Goal: Information Seeking & Learning: Check status

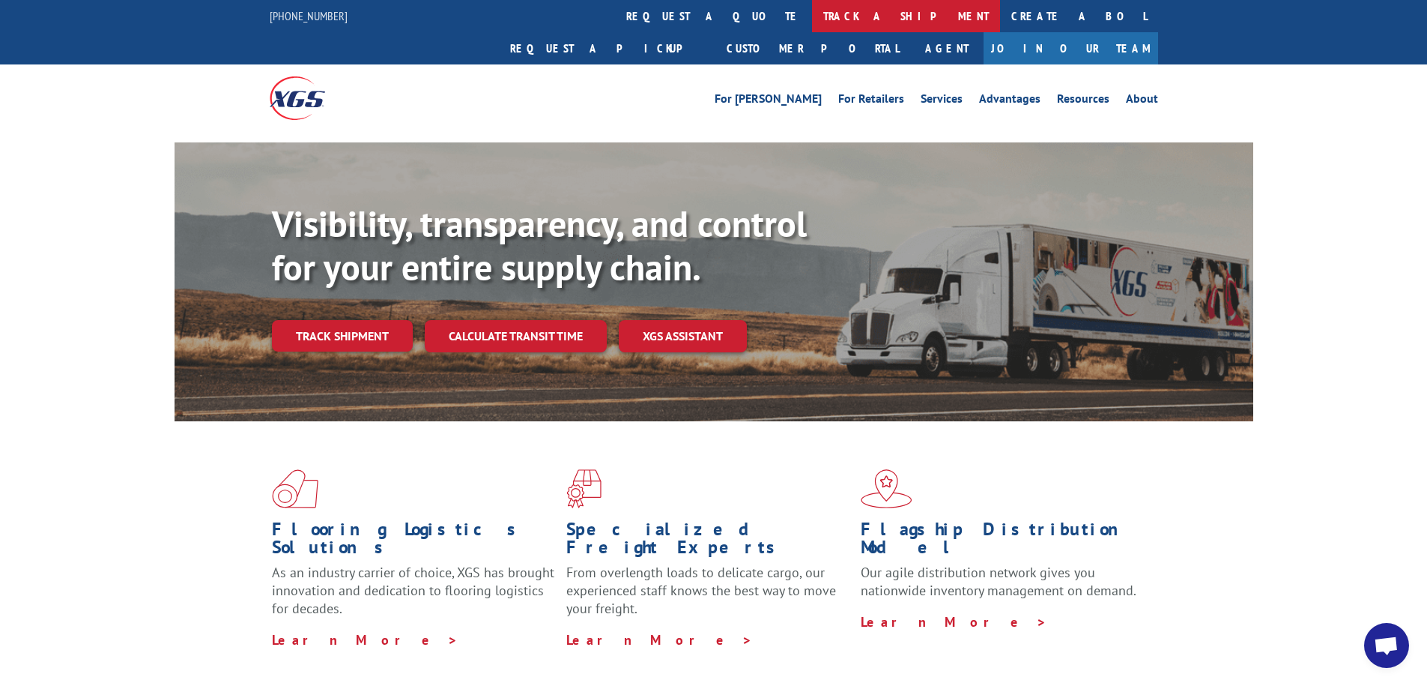
click at [812, 12] on link "track a shipment" at bounding box center [906, 16] width 188 height 32
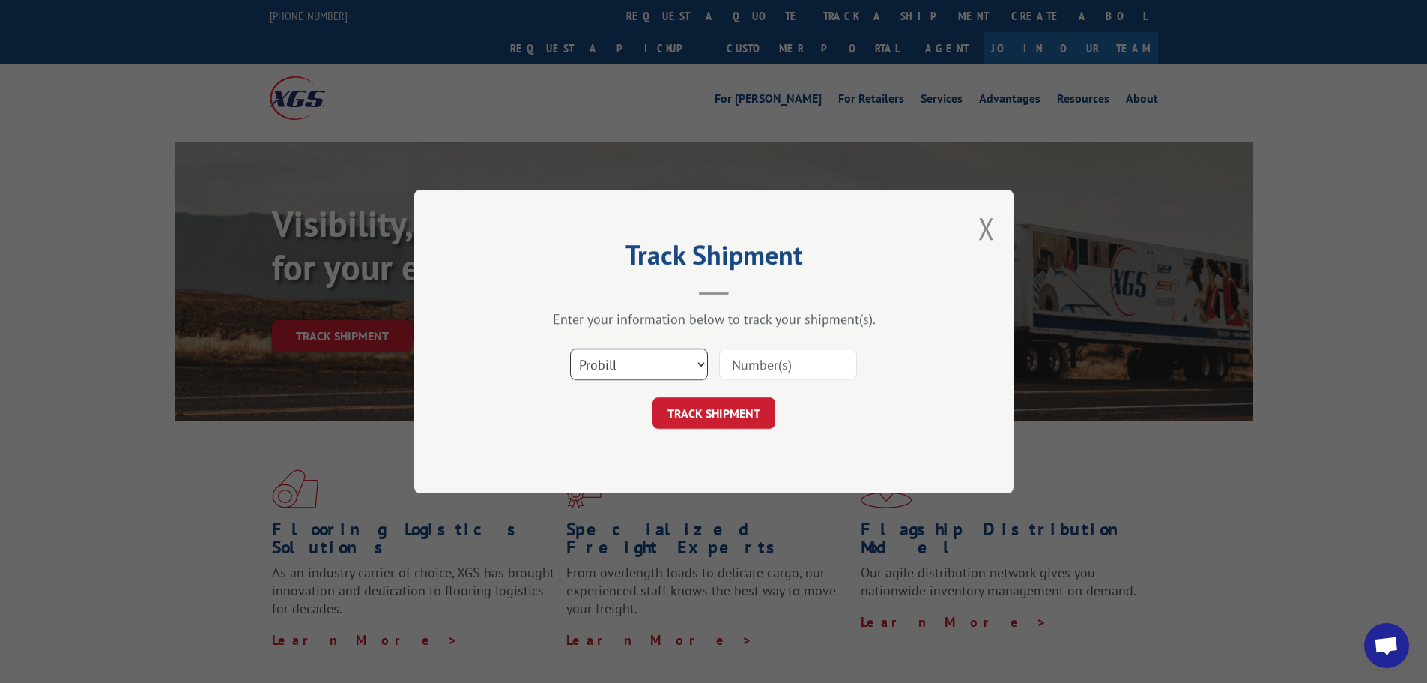
click at [703, 369] on select "Select category... Probill BOL PO" at bounding box center [639, 363] width 138 height 31
select select "bol"
click at [570, 348] on select "Select category... Probill BOL PO" at bounding box center [639, 363] width 138 height 31
click at [796, 361] on input at bounding box center [788, 363] width 138 height 31
type input "3391925"
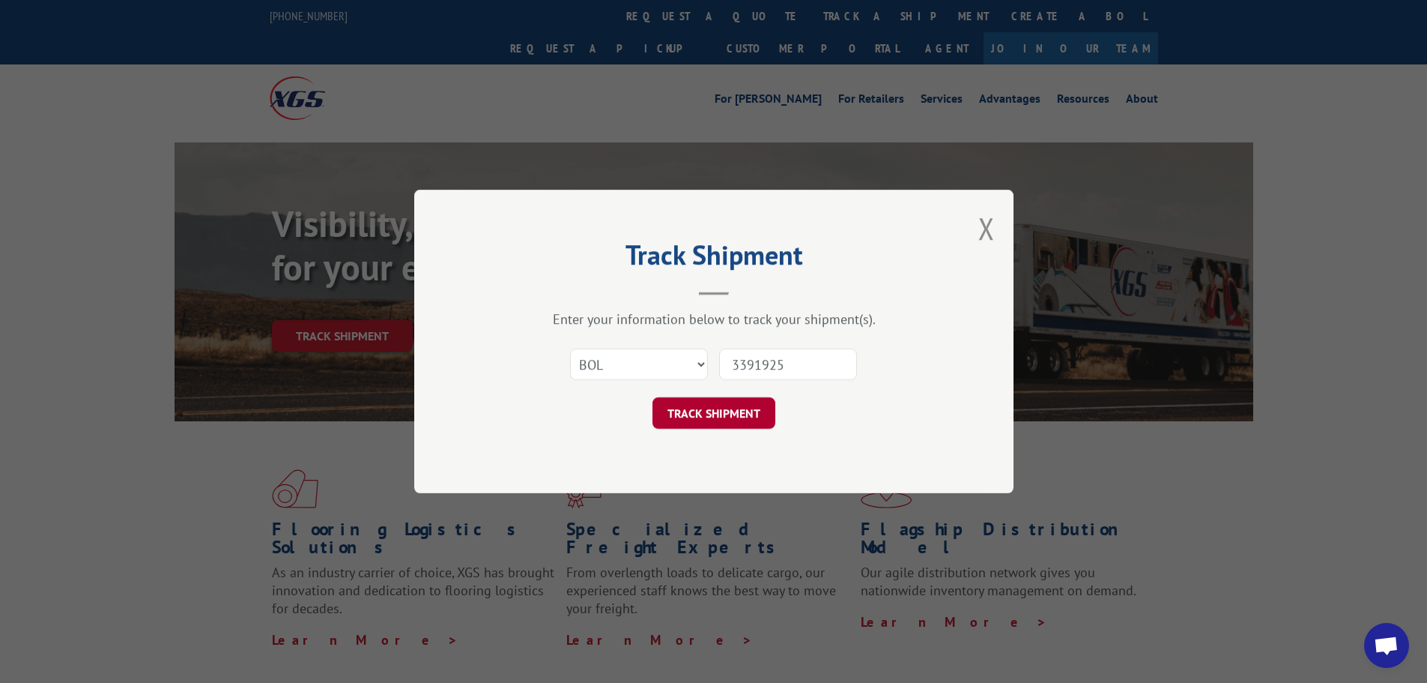
click at [716, 417] on button "TRACK SHIPMENT" at bounding box center [714, 412] width 123 height 31
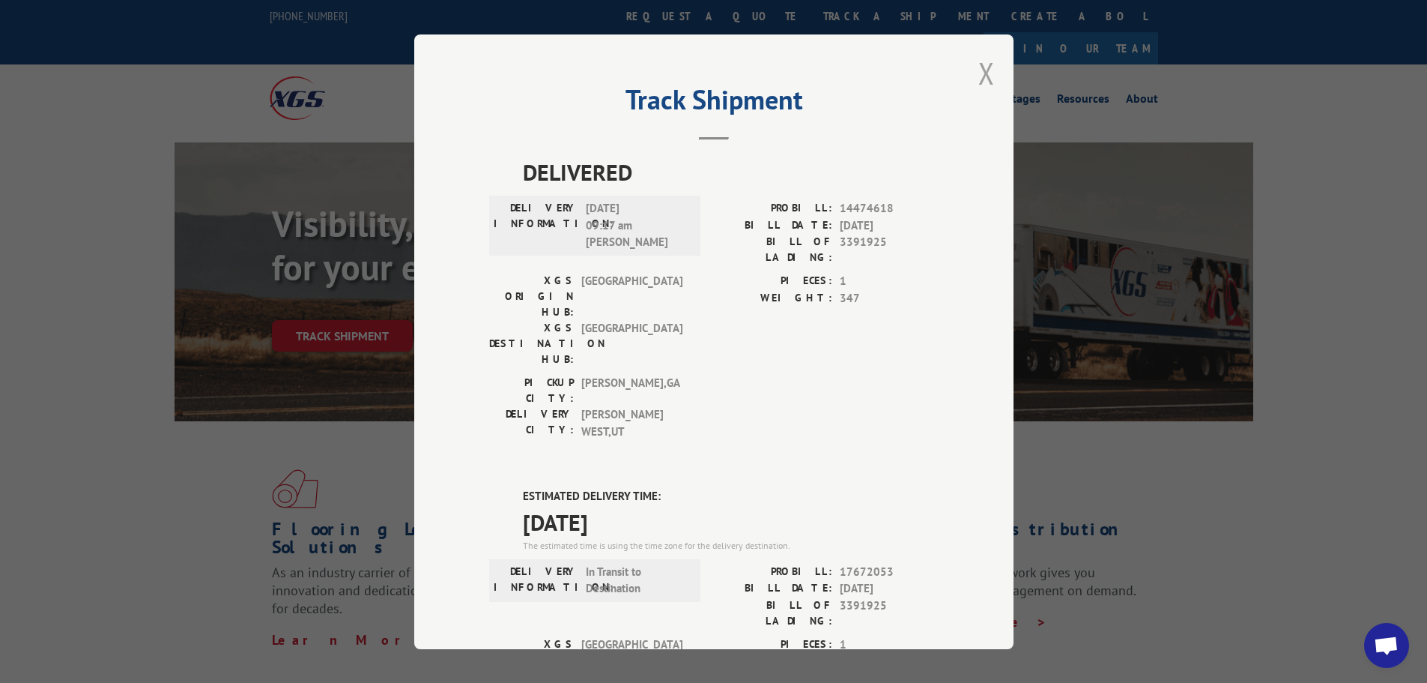
click at [980, 75] on button "Close modal" at bounding box center [986, 73] width 16 height 40
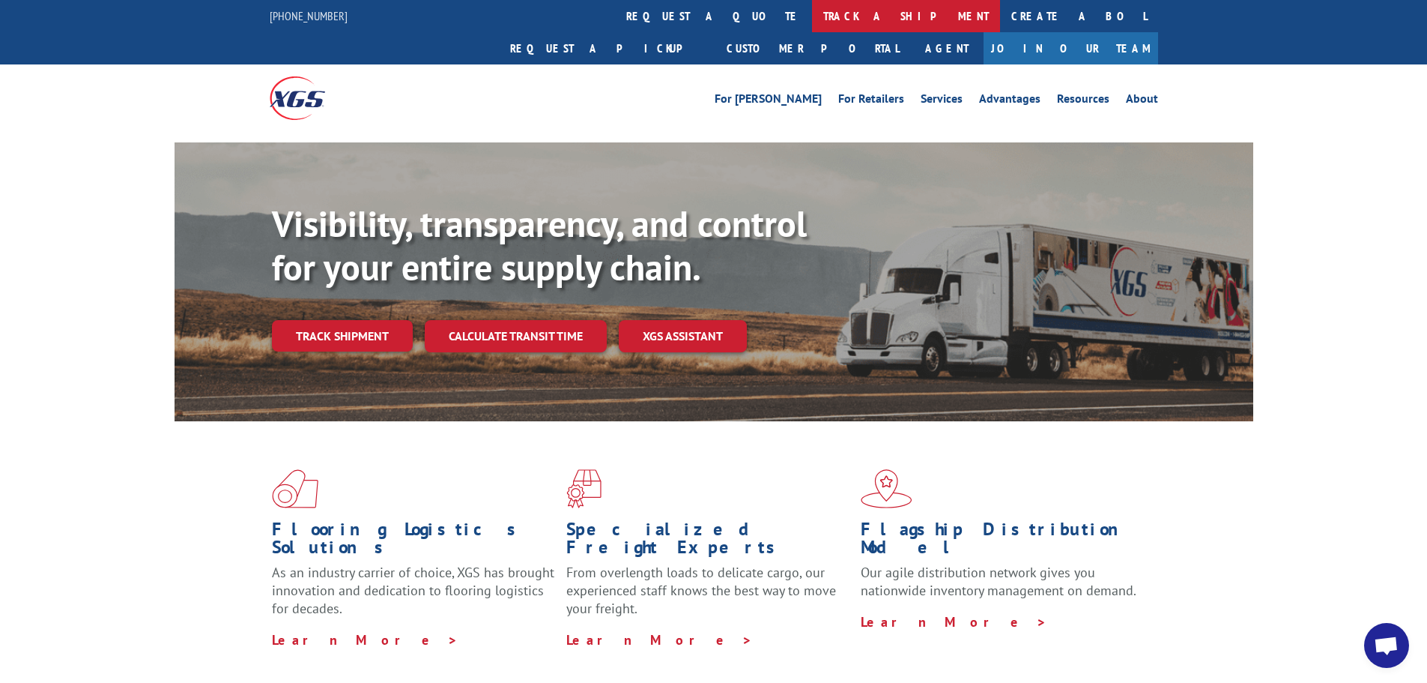
click at [812, 23] on link "track a shipment" at bounding box center [906, 16] width 188 height 32
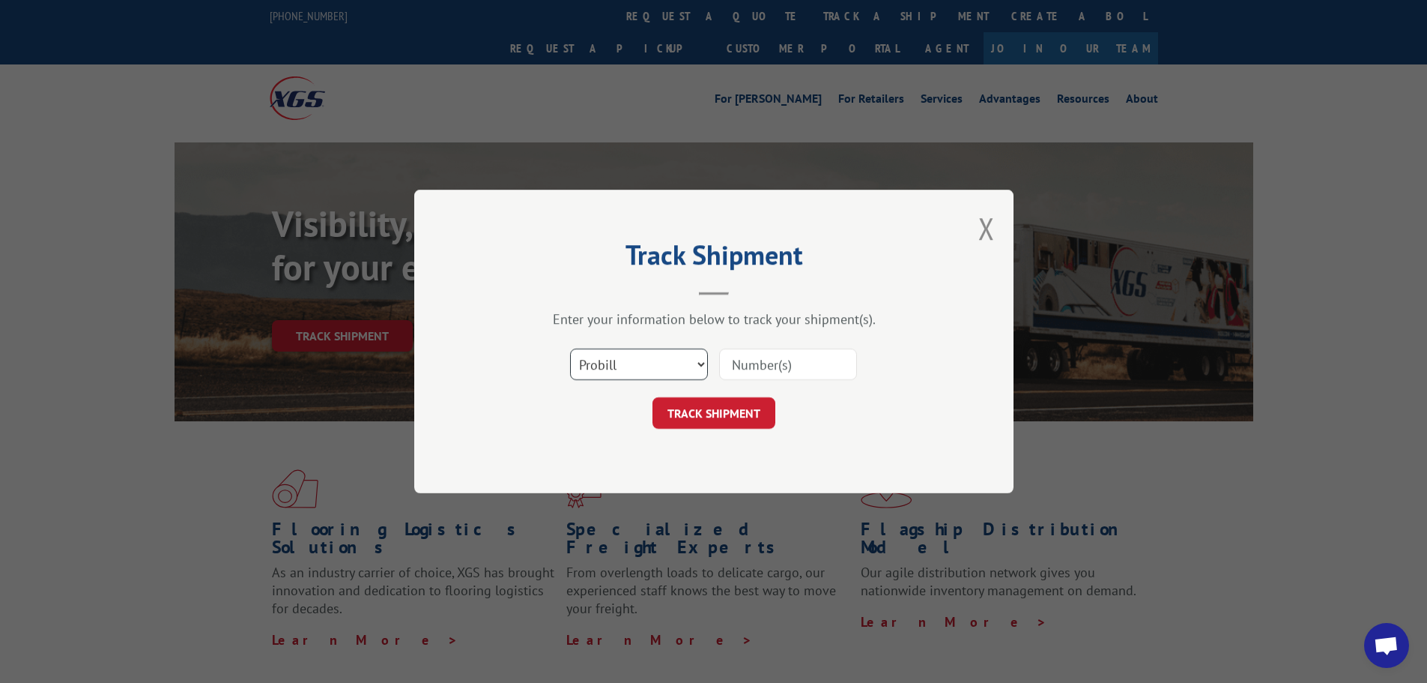
click at [686, 360] on select "Select category... Probill BOL PO" at bounding box center [639, 363] width 138 height 31
select select "bol"
click at [570, 348] on select "Select category... Probill BOL PO" at bounding box center [639, 363] width 138 height 31
click at [793, 364] on input at bounding box center [788, 363] width 138 height 31
type input "372976"
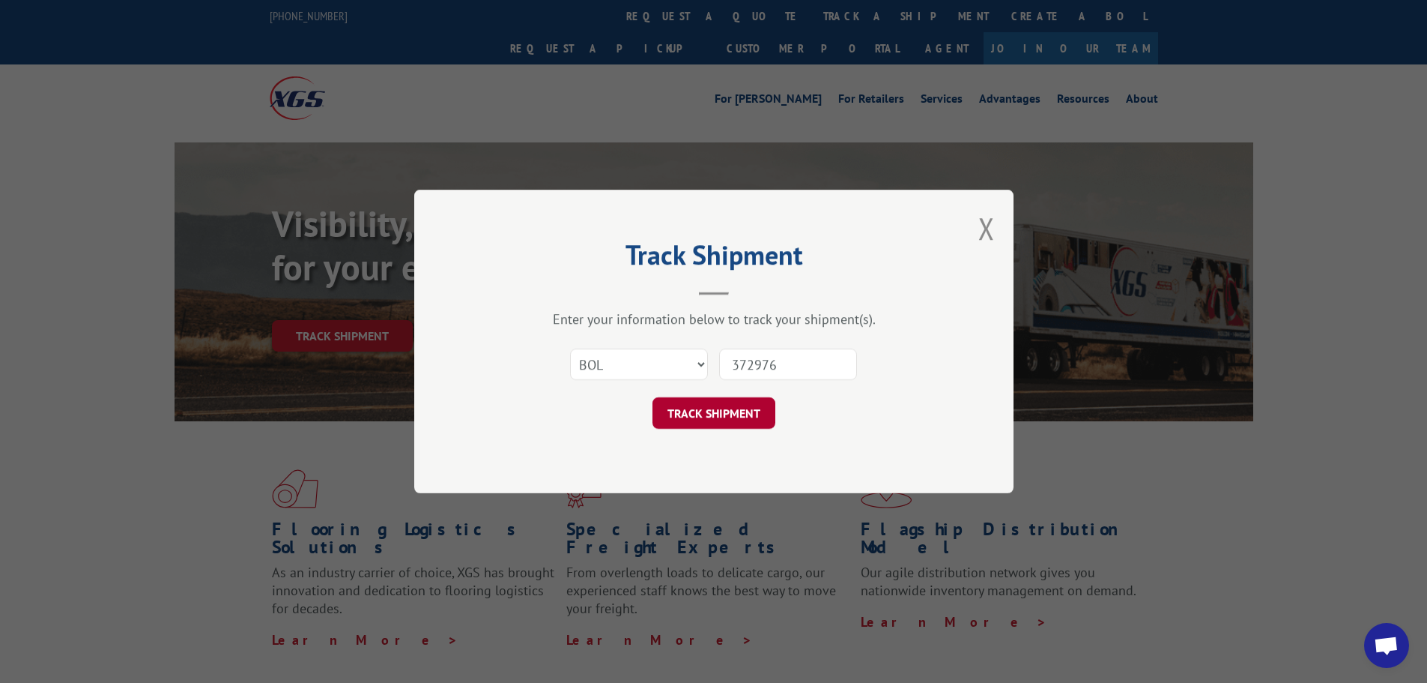
click at [712, 416] on button "TRACK SHIPMENT" at bounding box center [714, 412] width 123 height 31
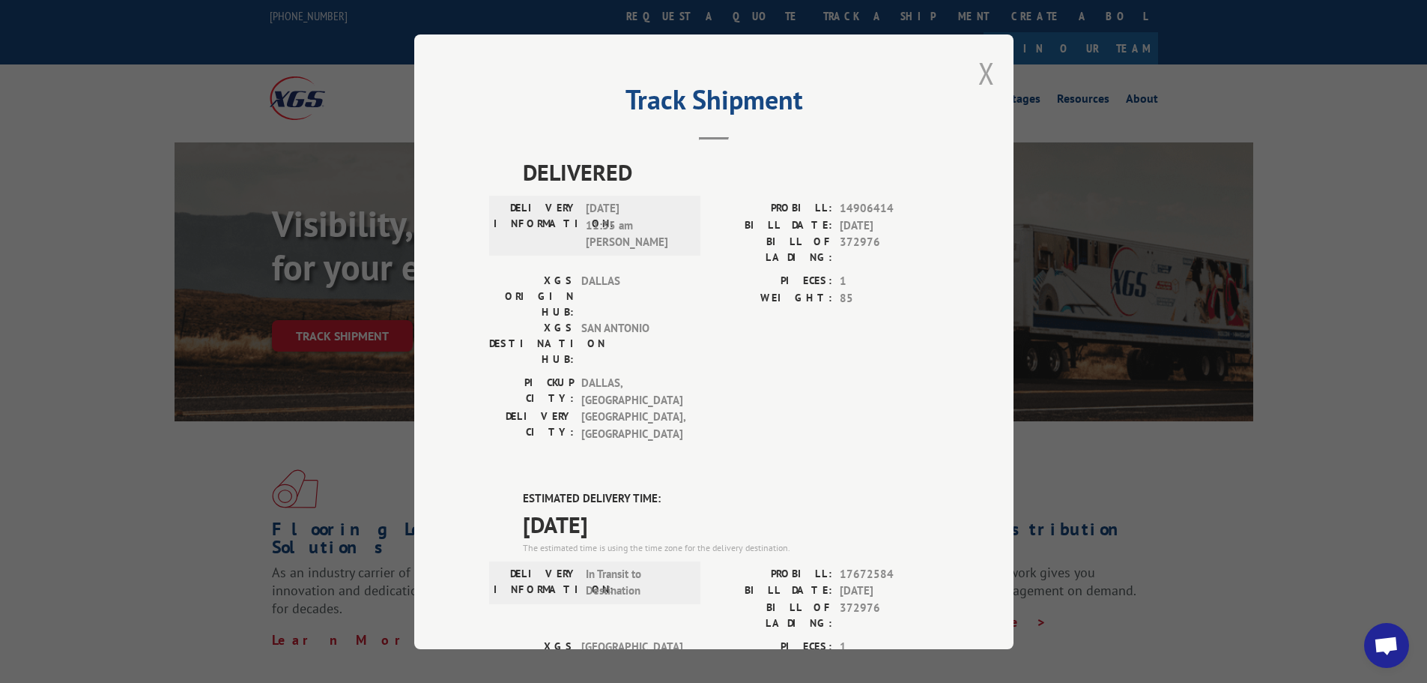
click at [984, 69] on button "Close modal" at bounding box center [986, 73] width 16 height 40
